Goal: Communication & Community: Connect with others

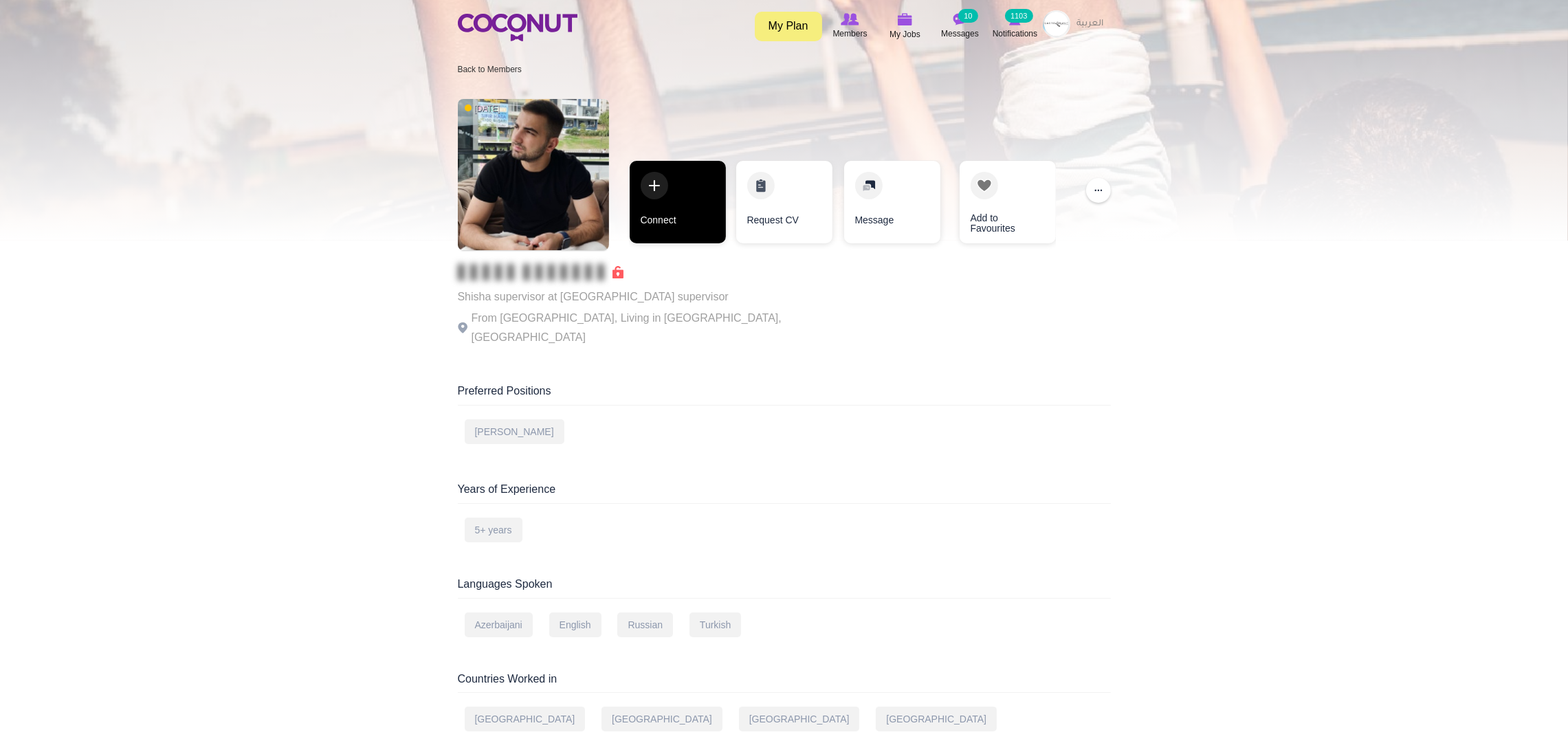
click at [659, 205] on link "Connect" at bounding box center [678, 202] width 96 height 82
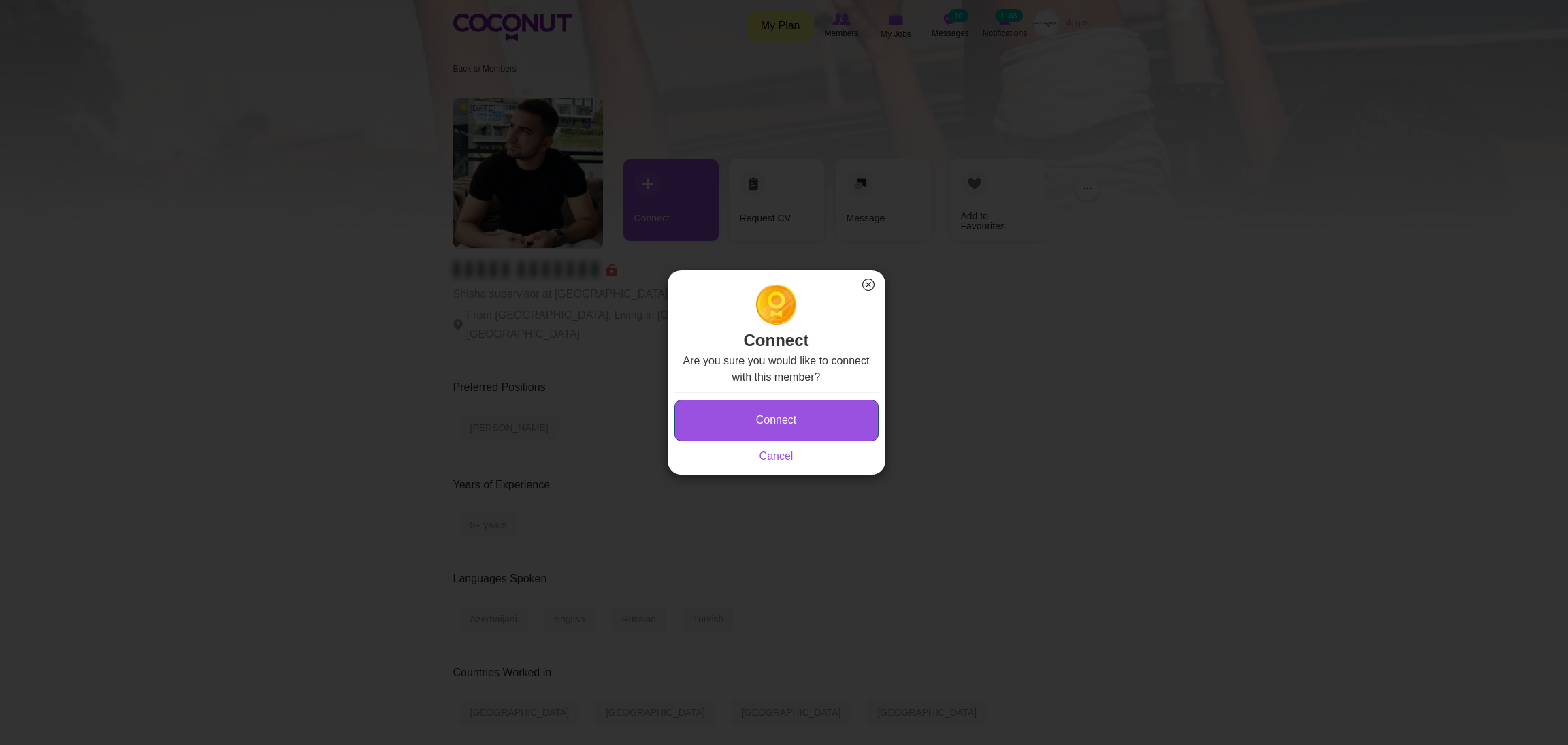
click at [707, 411] on button "Connect" at bounding box center [776, 421] width 204 height 42
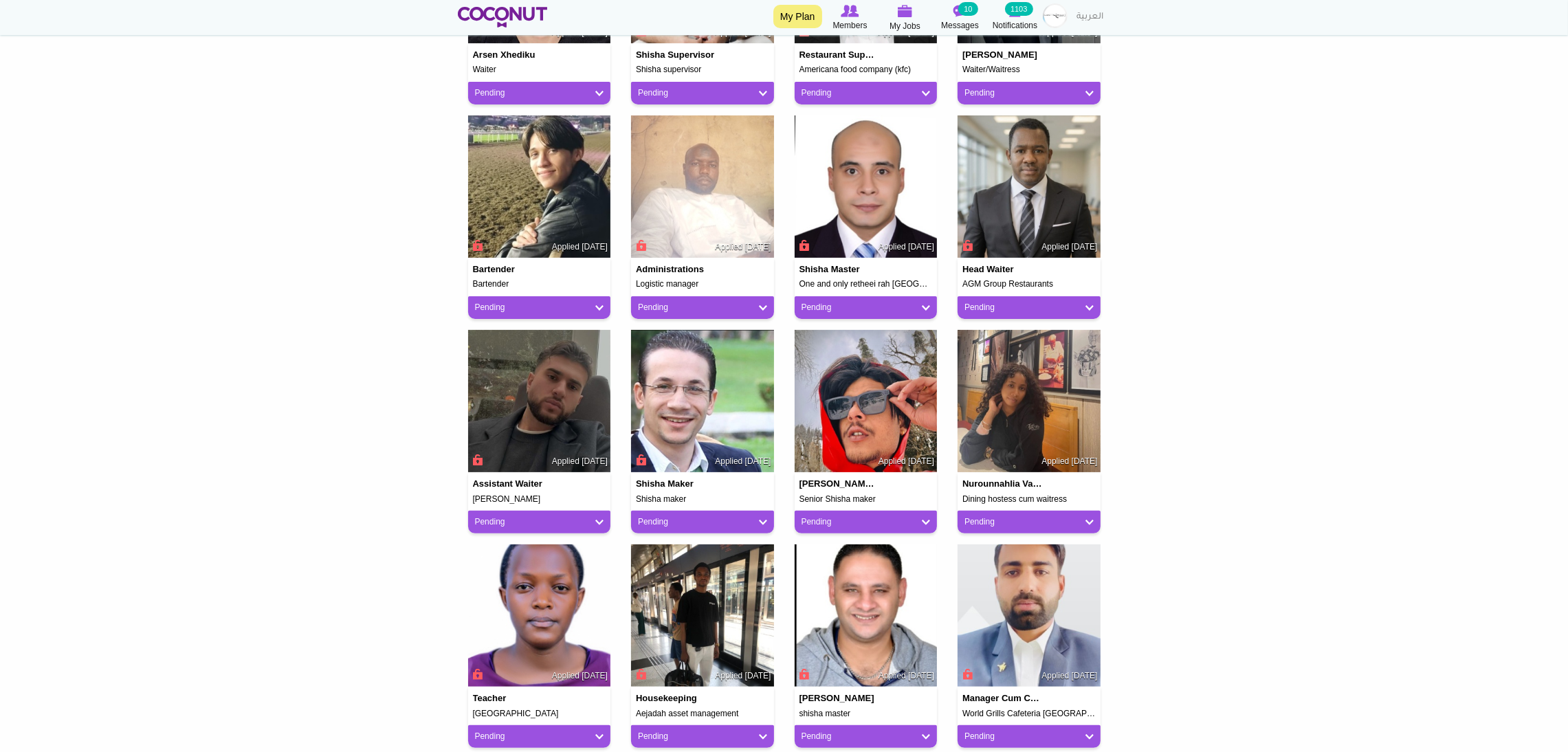
scroll to position [413, 0]
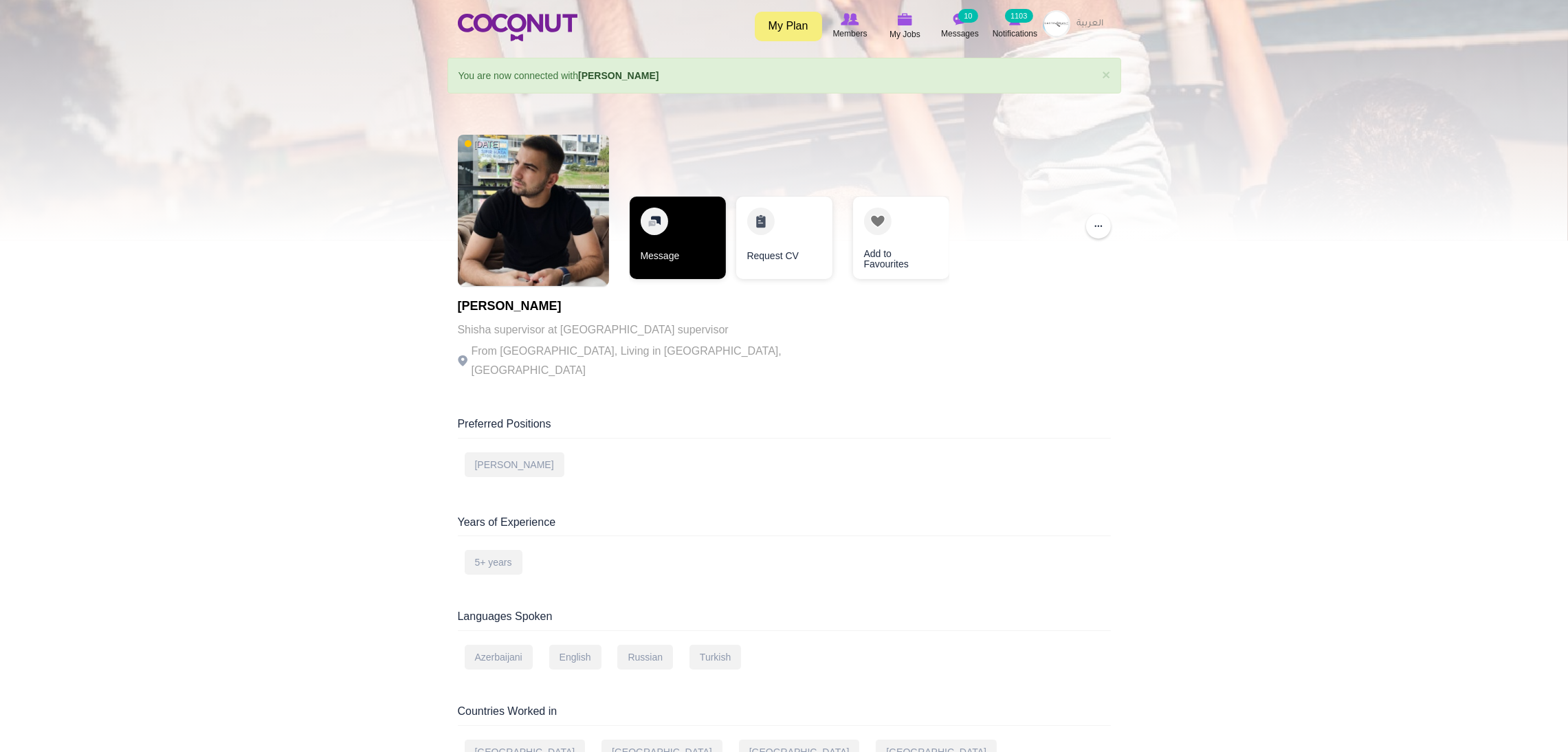
click at [659, 235] on link "Message" at bounding box center [678, 238] width 96 height 82
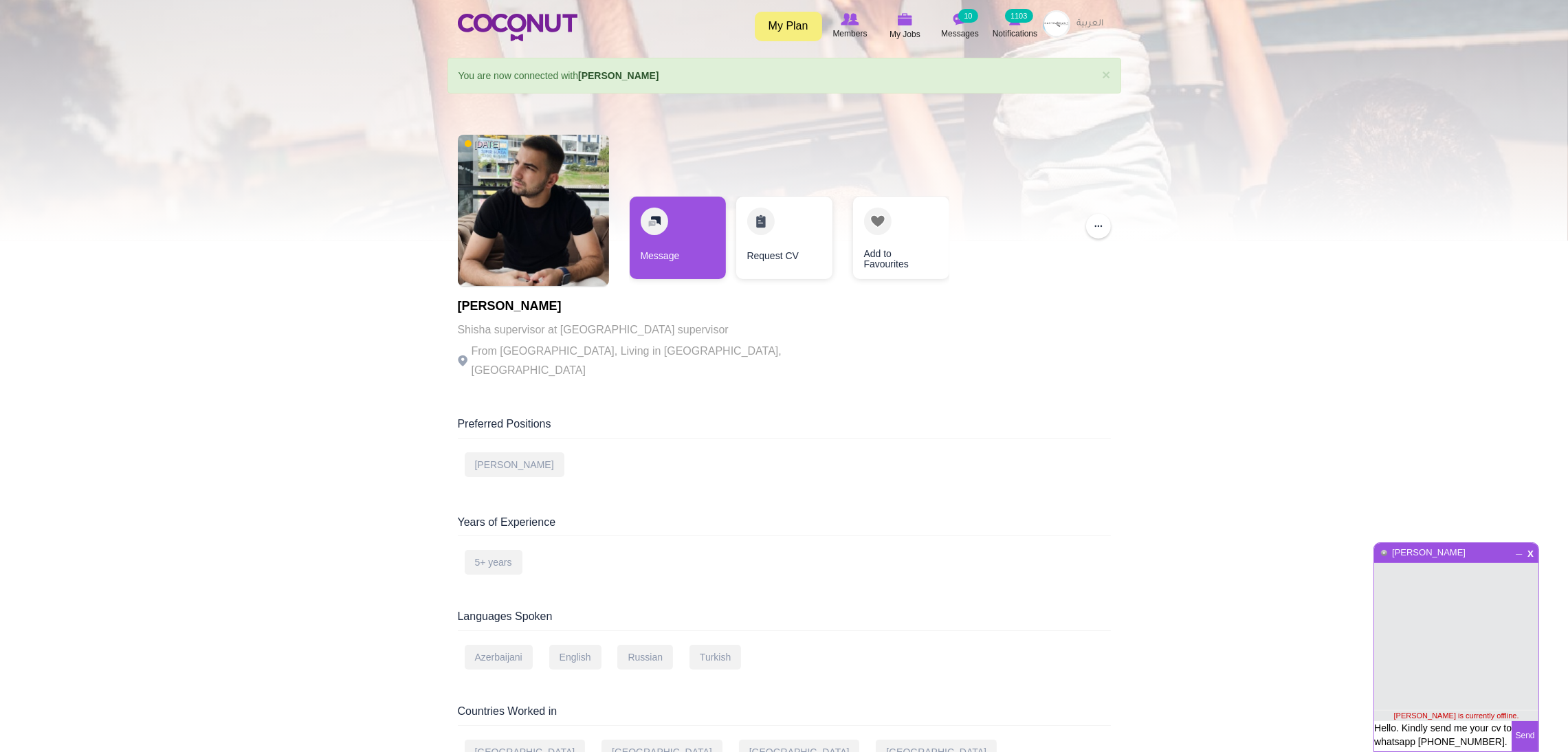
type textarea "Hello. Kindly send me your cv to whatsapp [PHONE_NUMBER]. Thank you."
click at [1523, 739] on button "Send" at bounding box center [1525, 736] width 27 height 30
